Goal: Book appointment/travel/reservation: Register for event/course

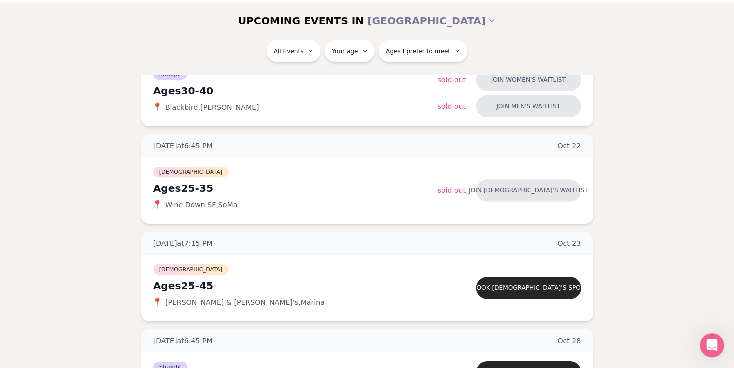
scroll to position [331, 0]
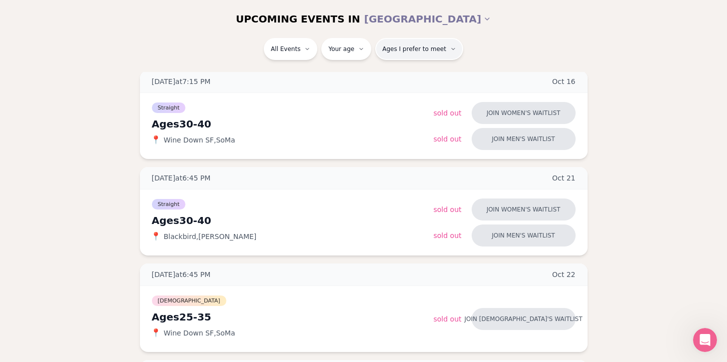
click at [445, 49] on button "Ages I prefer to meet" at bounding box center [419, 49] width 88 height 22
click at [435, 77] on div "Please enter your age first" at bounding box center [420, 77] width 93 height 18
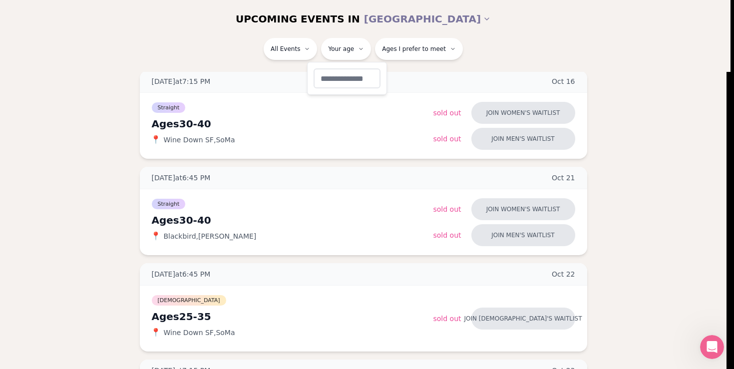
click at [354, 82] on input "number" at bounding box center [347, 78] width 67 height 20
type input "**"
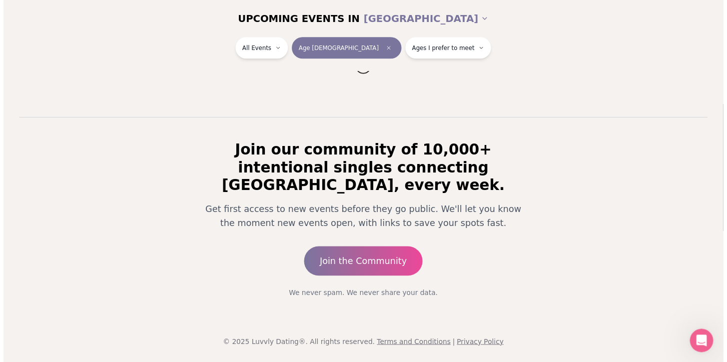
scroll to position [135, 0]
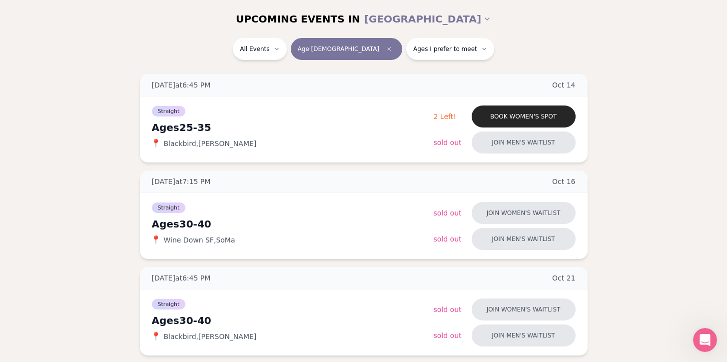
click at [519, 47] on div "All Events Age [DEMOGRAPHIC_DATA] Ages I prefer to meet" at bounding box center [363, 51] width 559 height 26
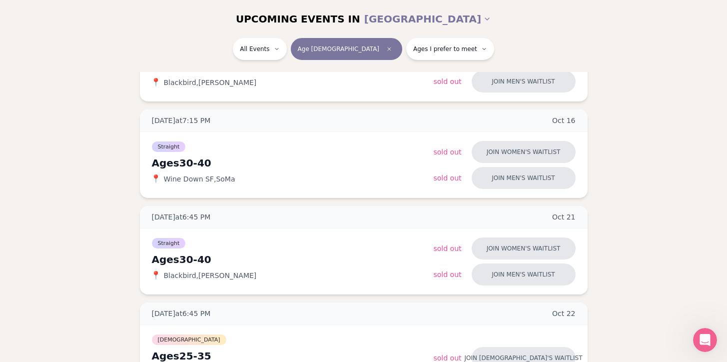
scroll to position [0, 0]
